Goal: Task Accomplishment & Management: Use online tool/utility

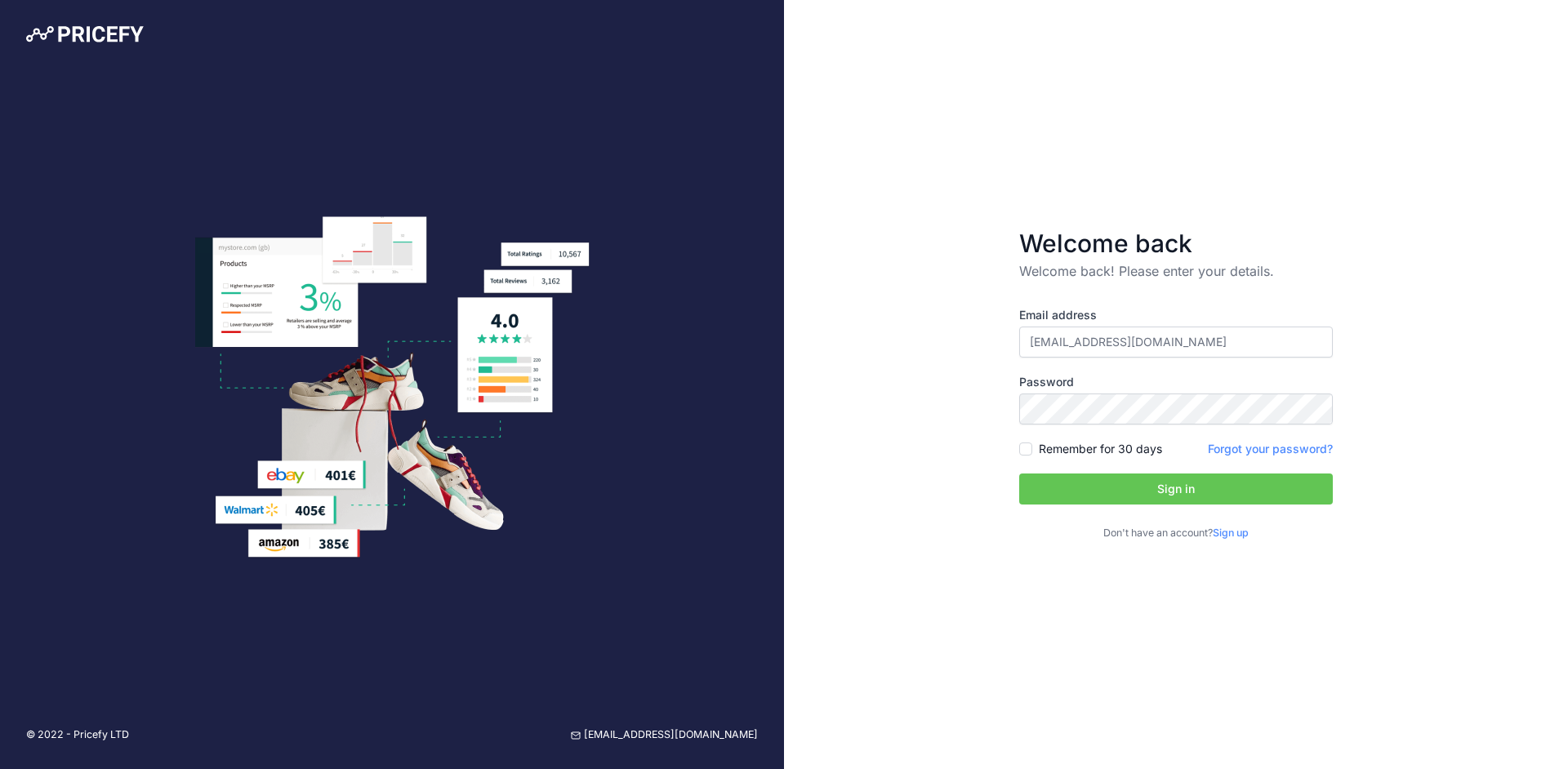
click at [1094, 487] on button "Sign in" at bounding box center [1176, 489] width 313 height 32
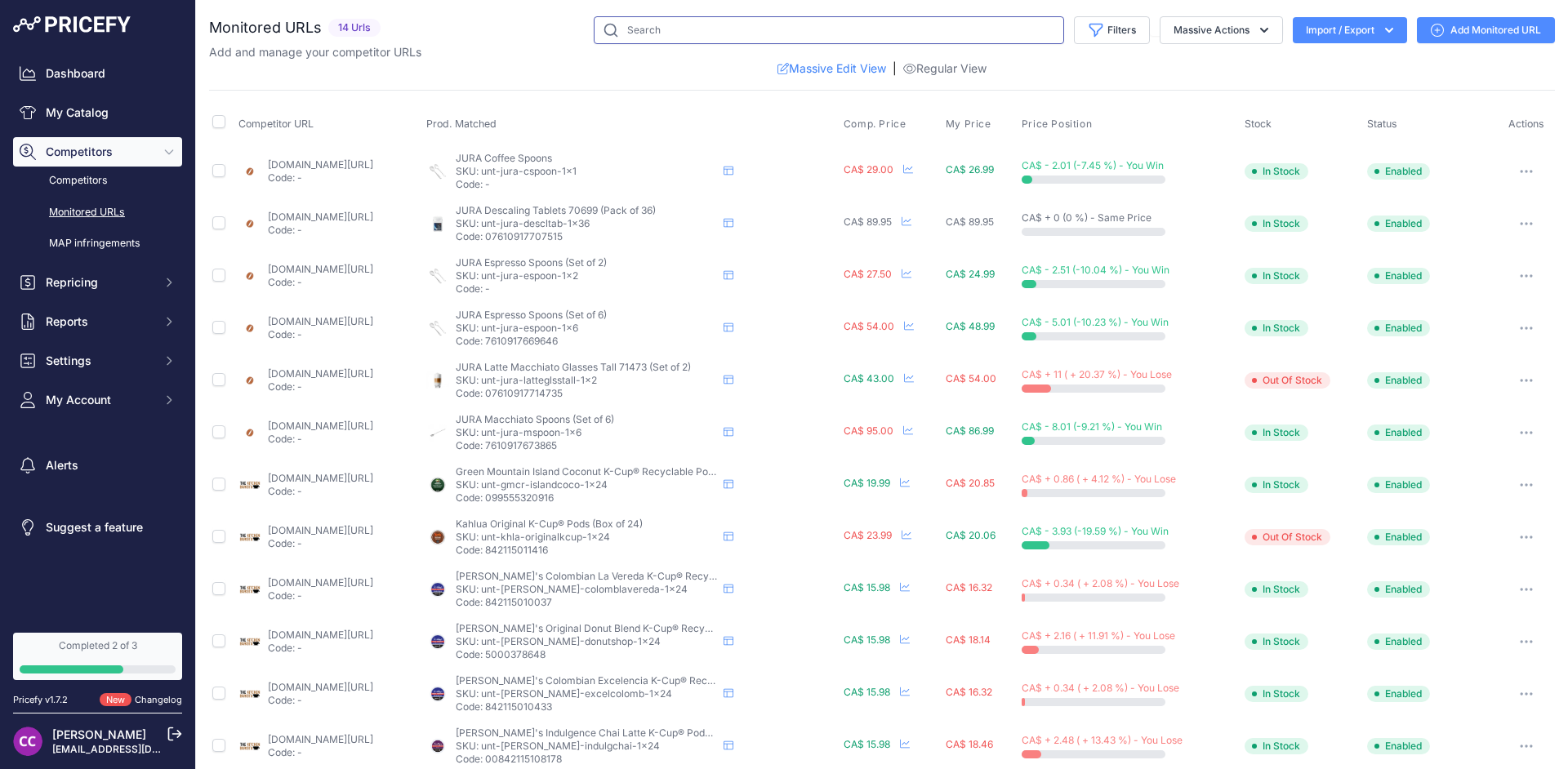
click at [648, 32] on input "text" at bounding box center [829, 31] width 471 height 28
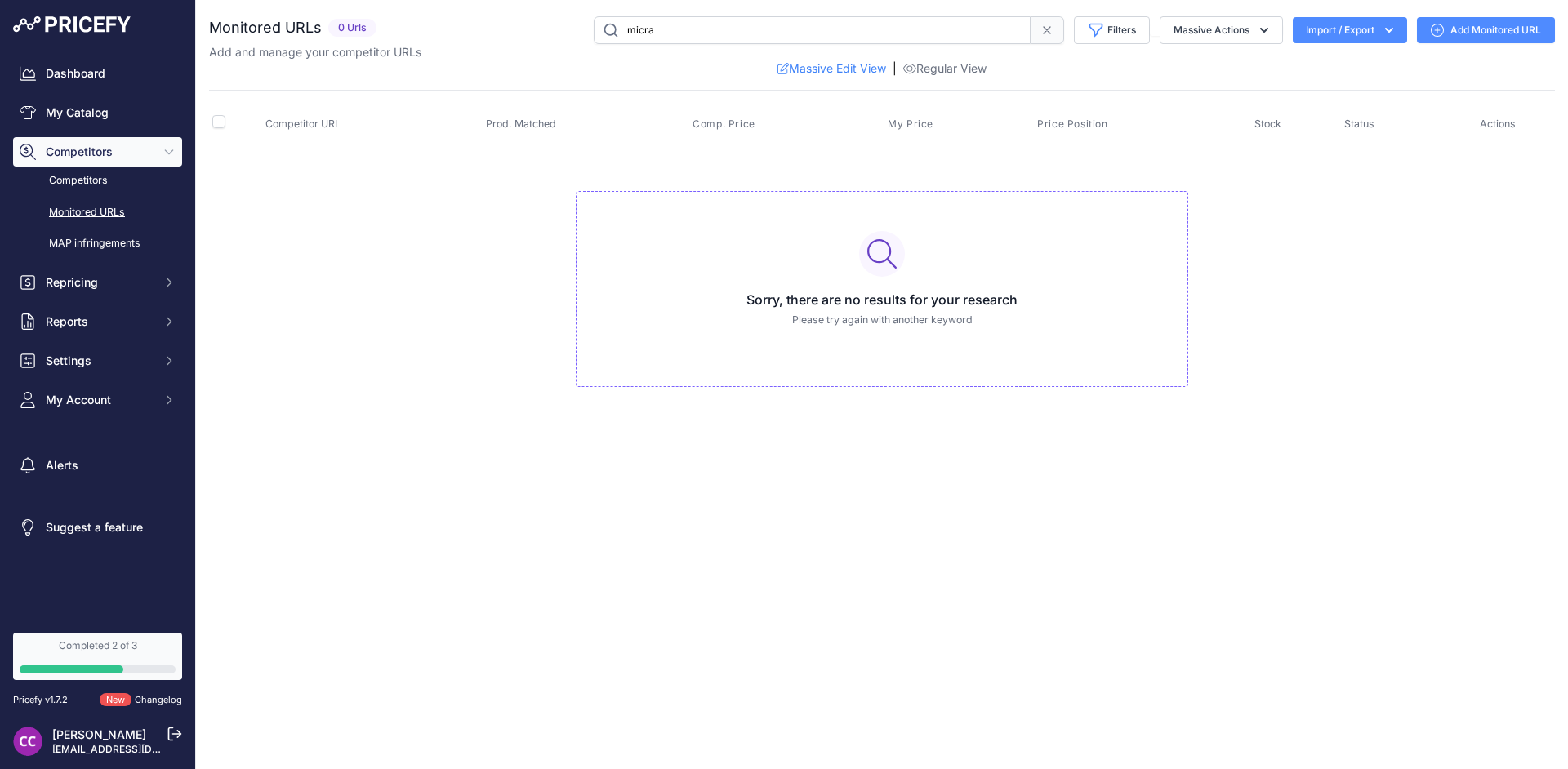
click at [648, 32] on input "micra" at bounding box center [813, 31] width 437 height 28
type input "la marzocco"
